Goal: Navigation & Orientation: Find specific page/section

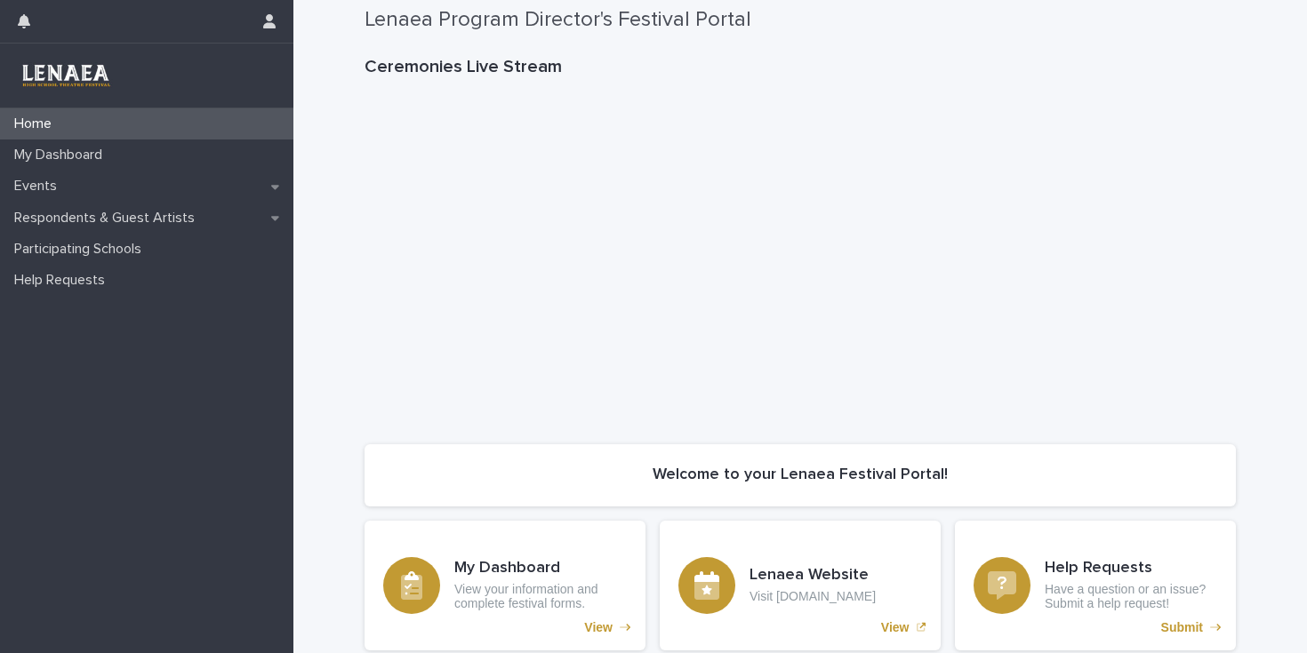
scroll to position [102, 0]
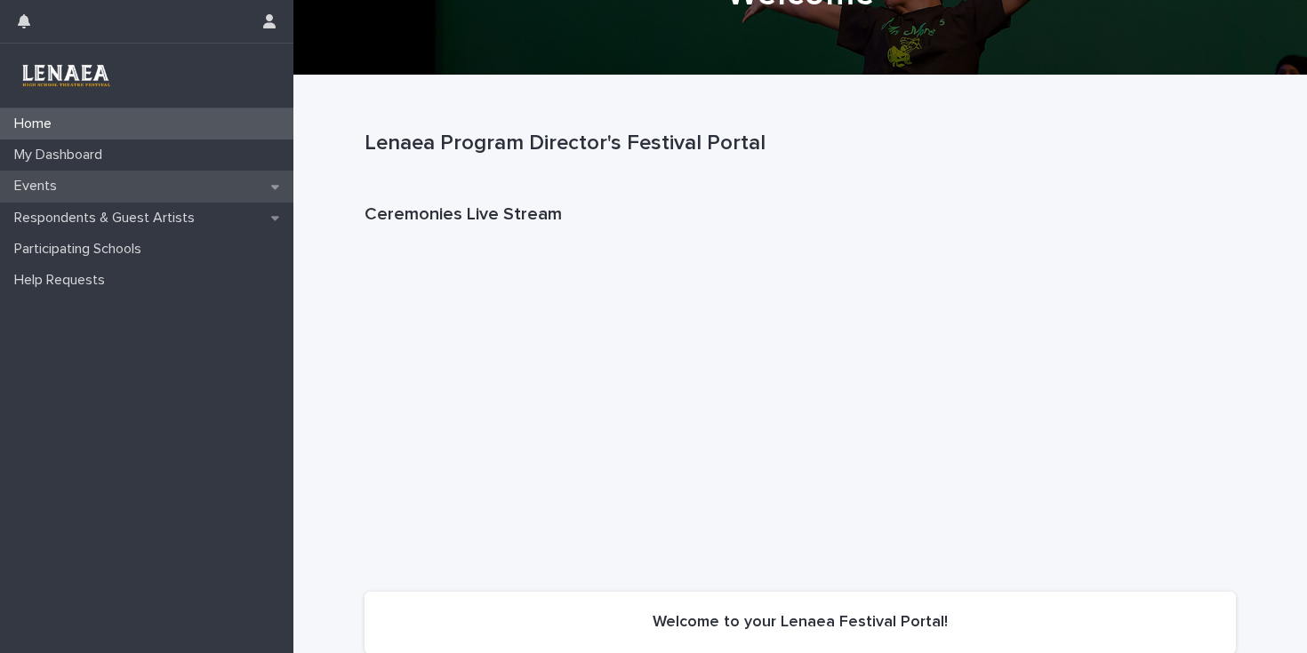
click at [124, 188] on div "Events" at bounding box center [146, 186] width 293 height 31
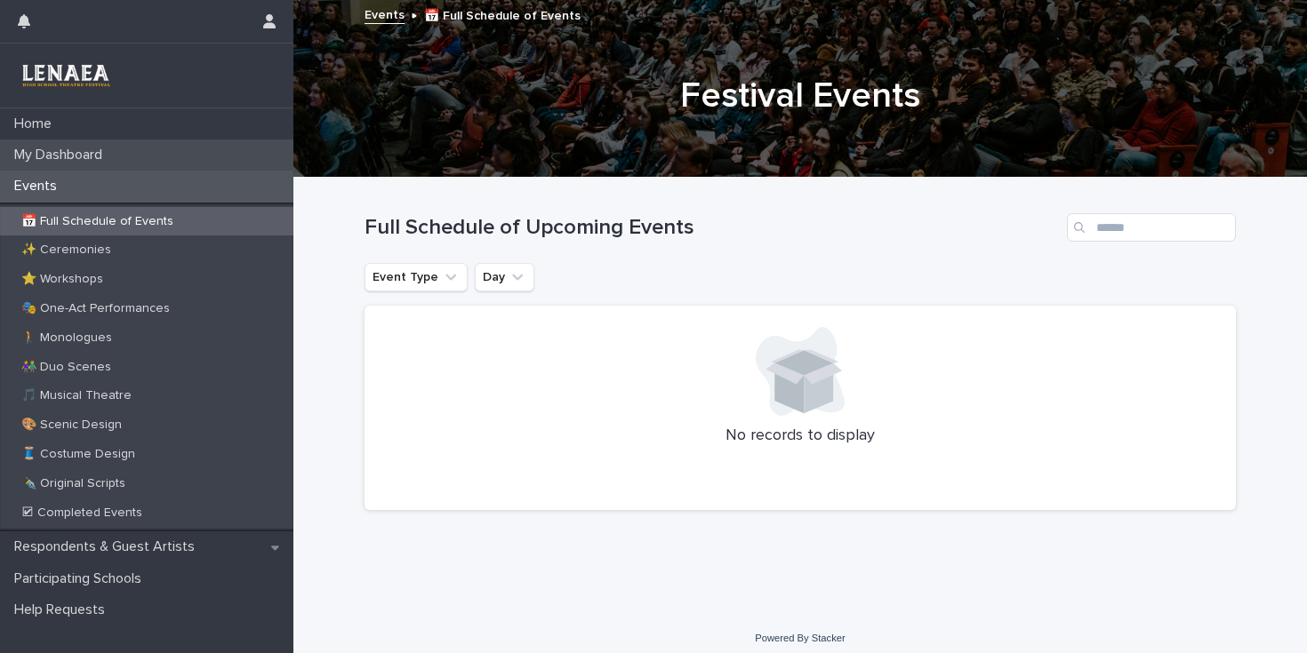
click at [112, 154] on p "My Dashboard" at bounding box center [61, 155] width 109 height 17
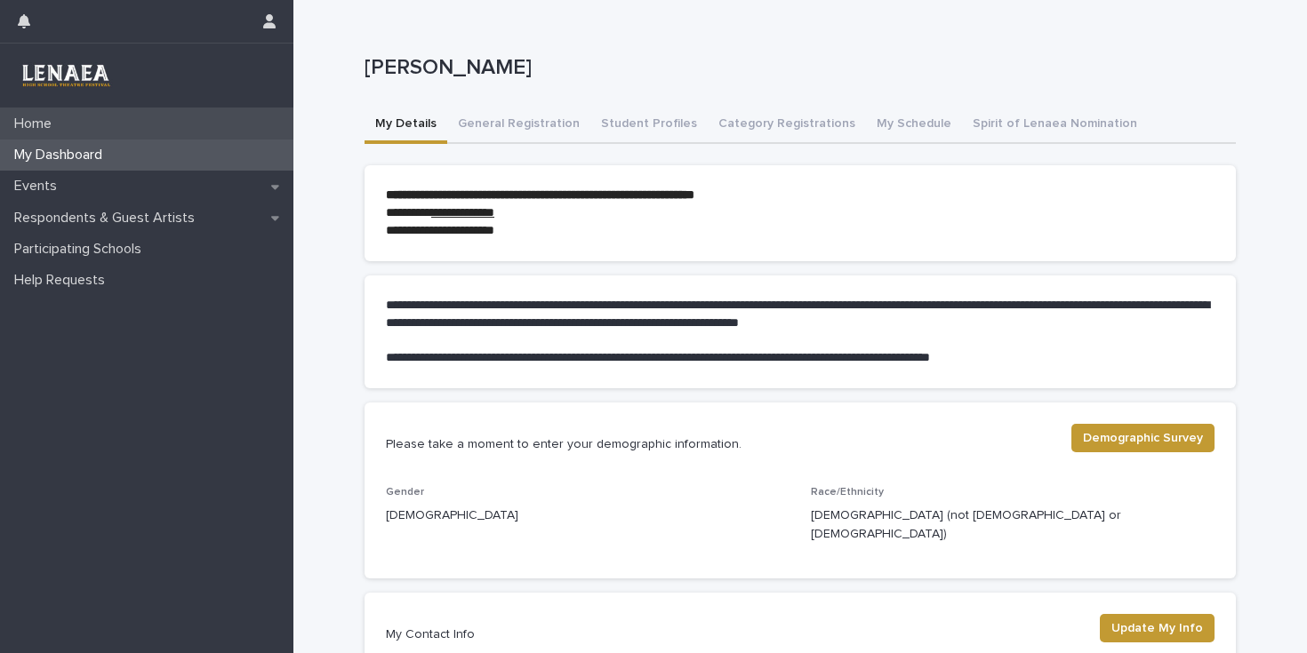
click at [47, 124] on p "Home" at bounding box center [36, 124] width 59 height 17
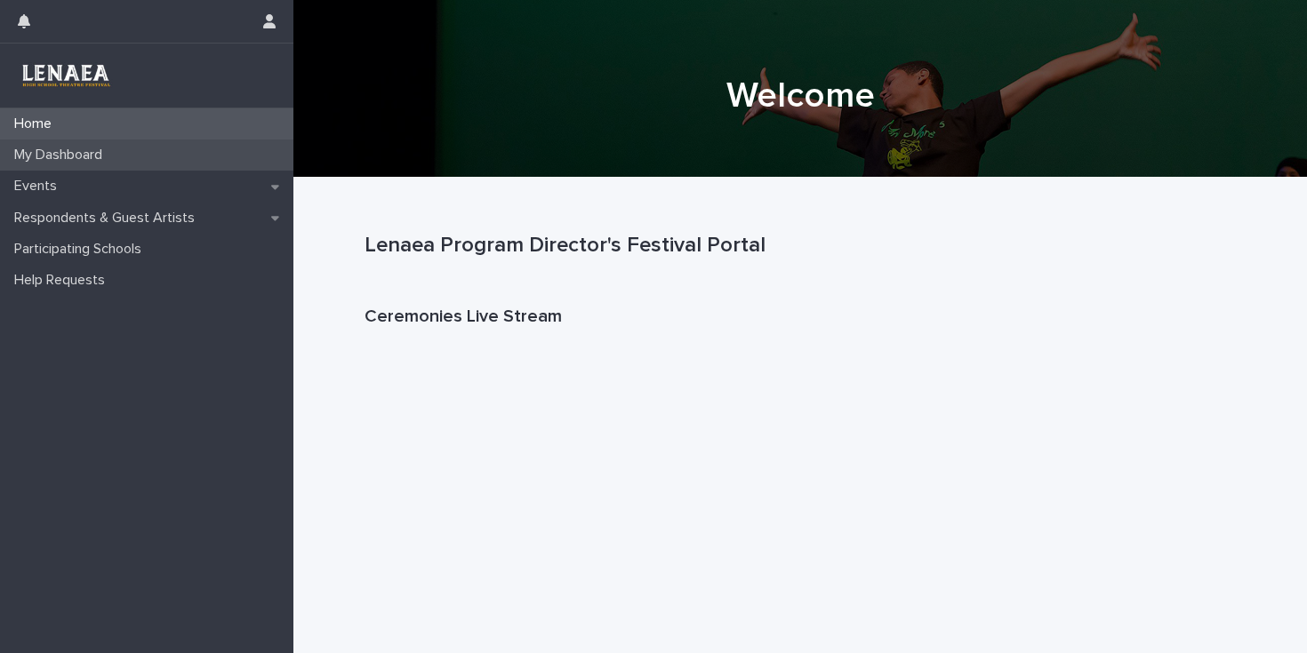
click at [66, 154] on p "My Dashboard" at bounding box center [61, 155] width 109 height 17
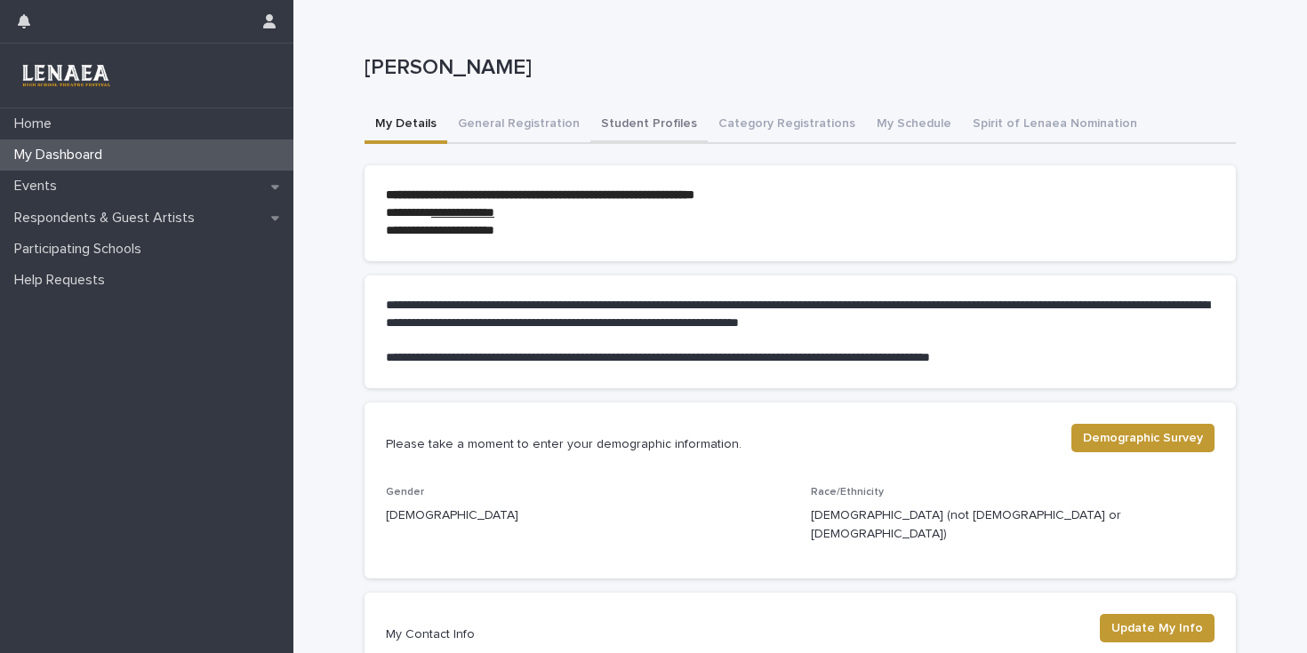
click at [643, 132] on button "Student Profiles" at bounding box center [648, 125] width 117 height 37
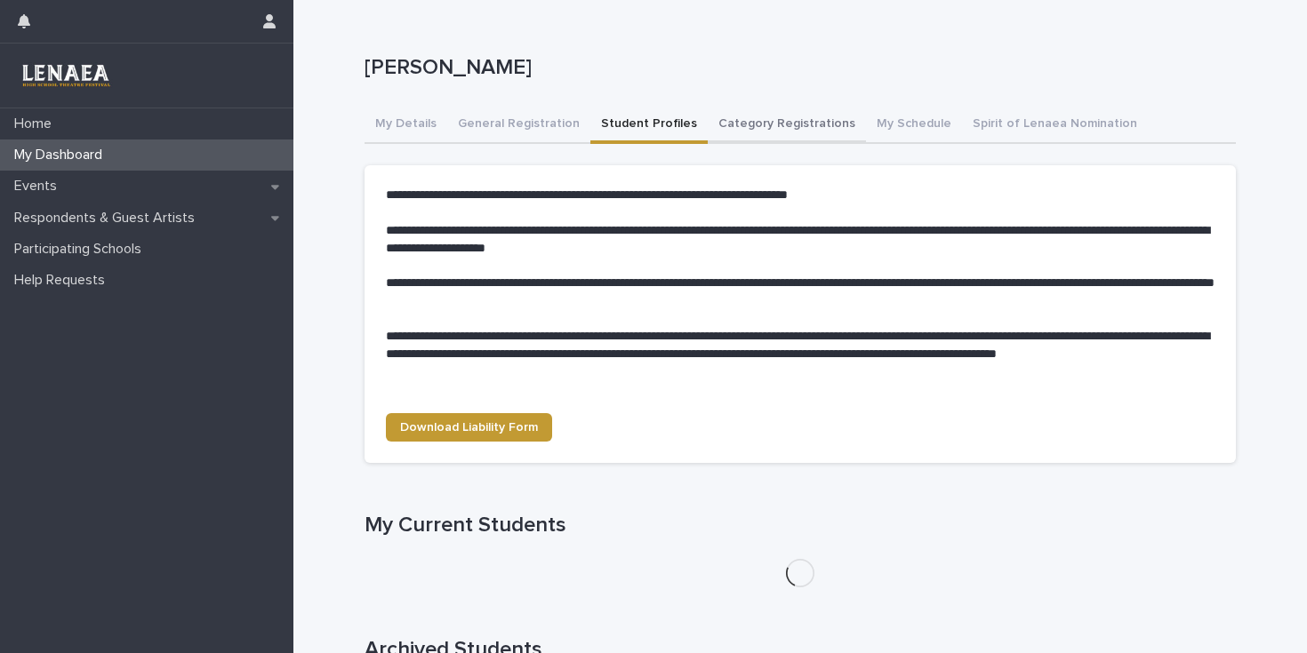
click at [769, 128] on button "Category Registrations" at bounding box center [787, 125] width 158 height 37
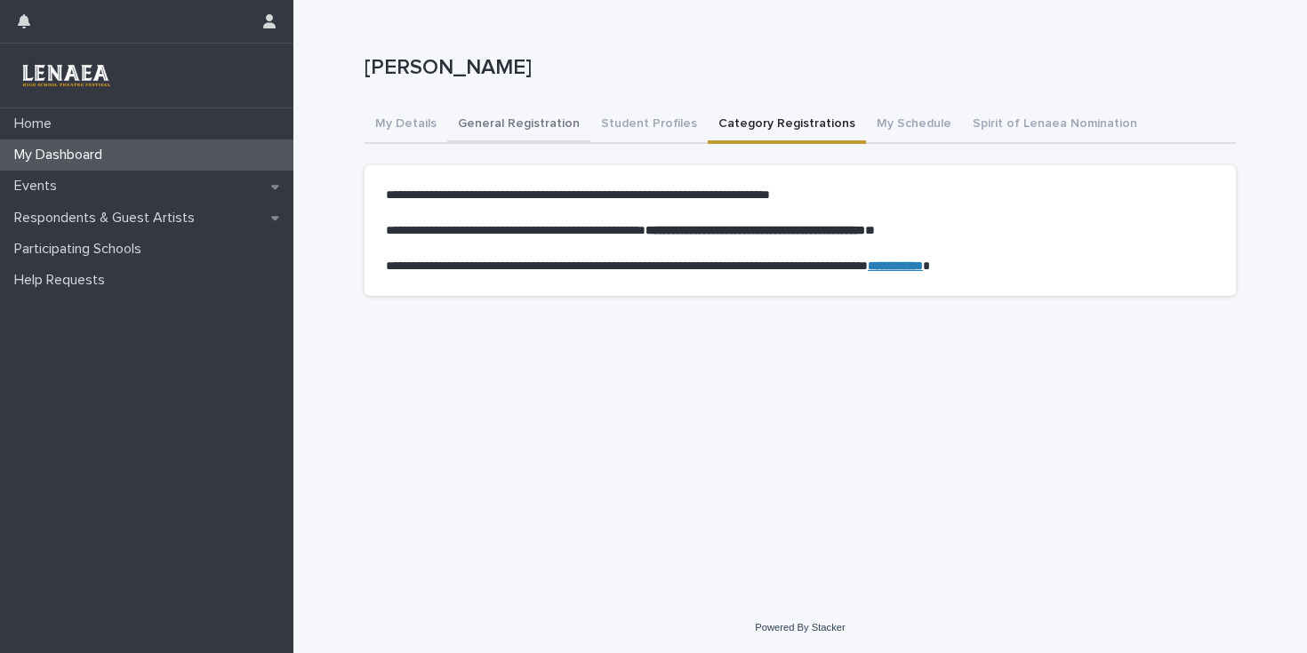
click at [494, 127] on button "General Registration" at bounding box center [518, 125] width 143 height 37
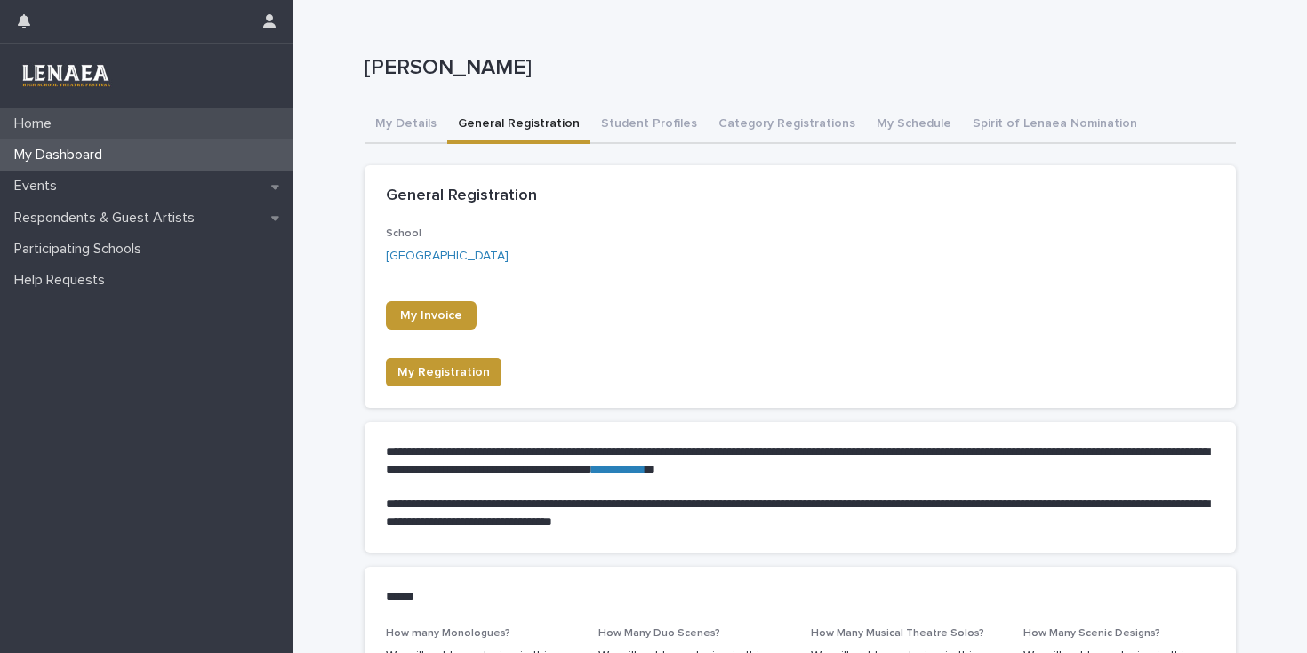
click at [114, 123] on div "Home" at bounding box center [146, 123] width 293 height 31
